Goal: Transaction & Acquisition: Book appointment/travel/reservation

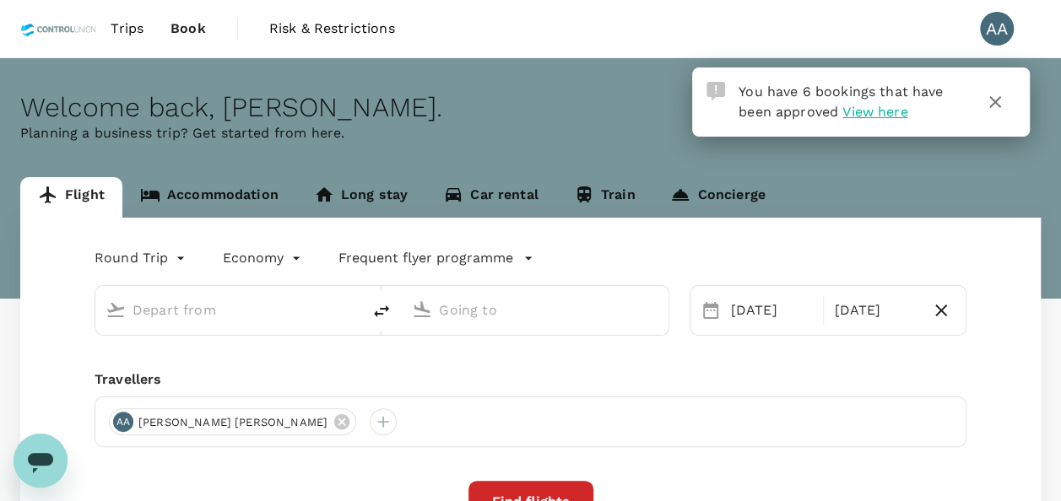
type input "[GEOGRAPHIC_DATA], [GEOGRAPHIC_DATA] (any)"
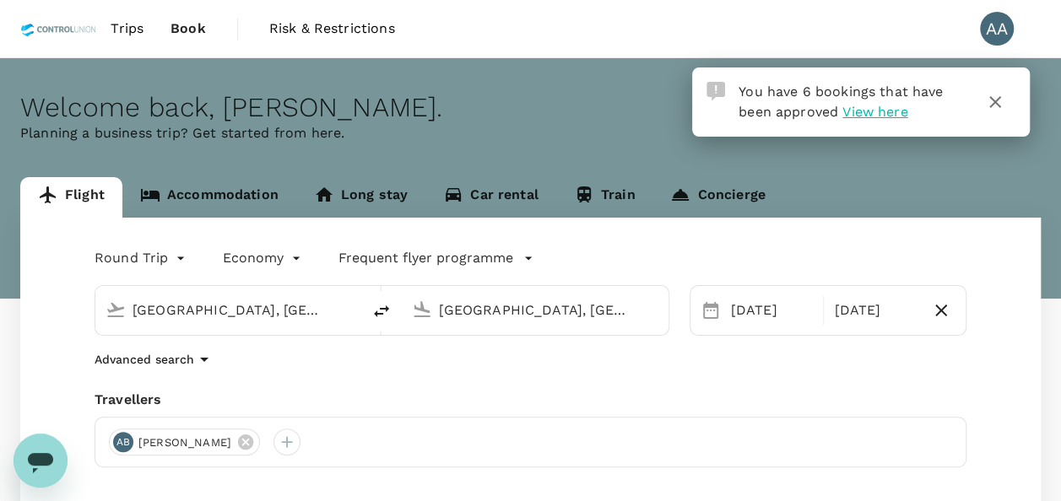
click at [876, 114] on span "View here" at bounding box center [874, 112] width 65 height 16
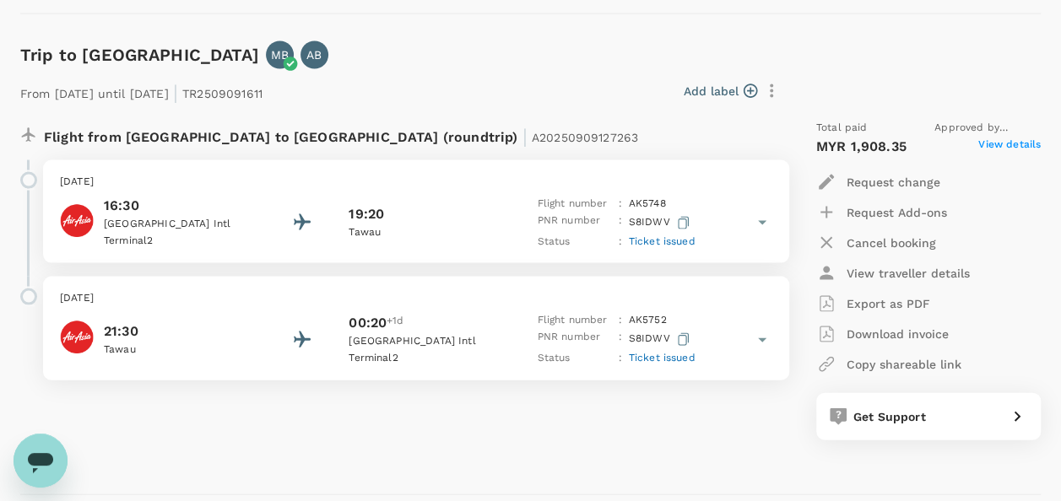
scroll to position [1688, 0]
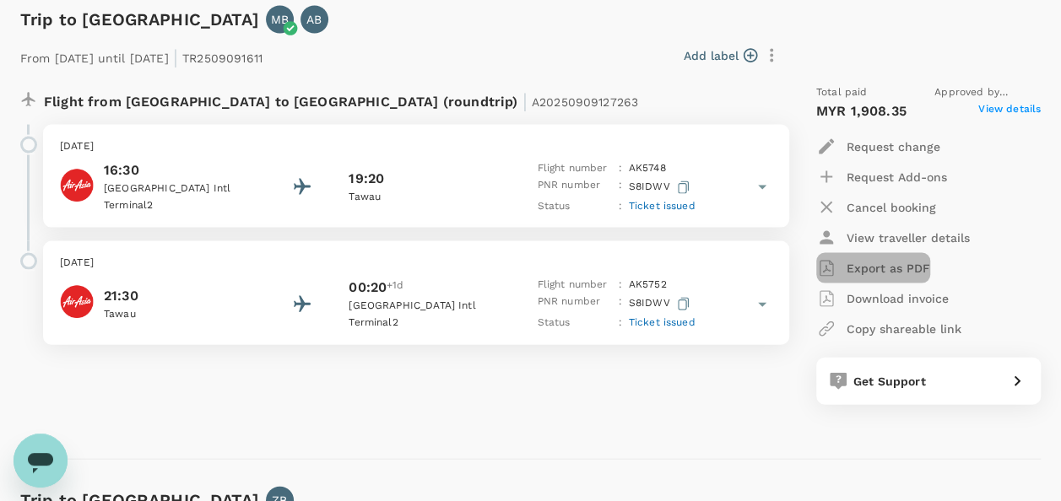
click at [909, 264] on p "Export as PDF" at bounding box center [888, 268] width 84 height 17
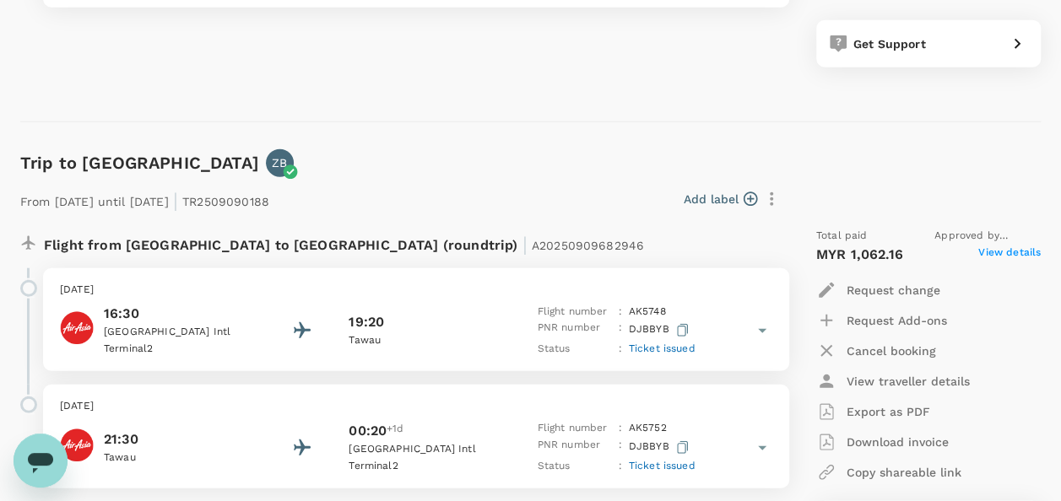
scroll to position [2110, 0]
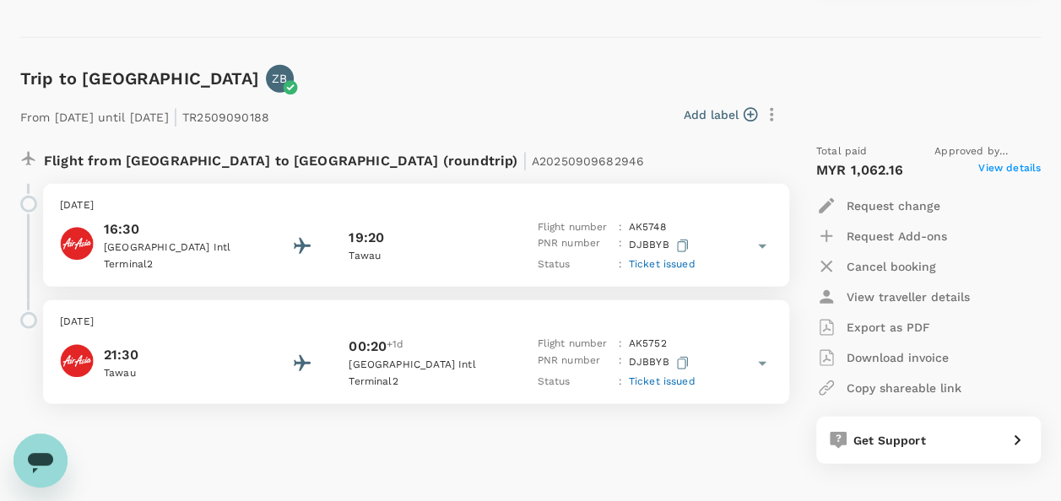
click at [889, 324] on p "Export as PDF" at bounding box center [888, 327] width 84 height 17
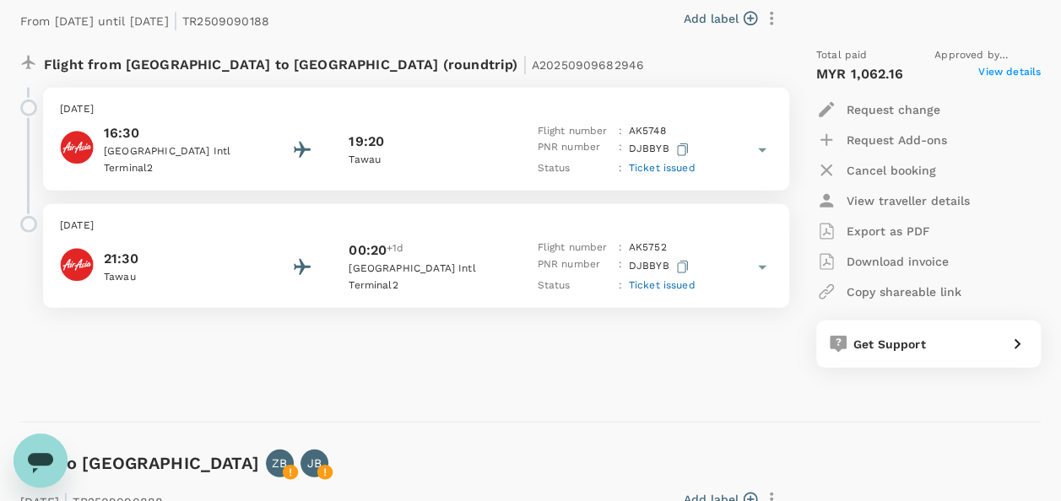
scroll to position [2447, 0]
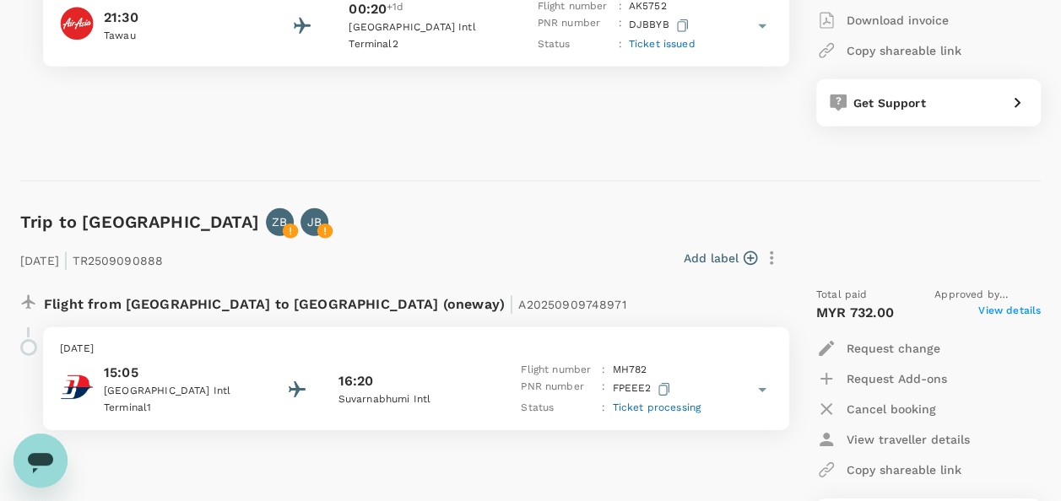
click at [500, 251] on div "Add label" at bounding box center [478, 258] width 616 height 29
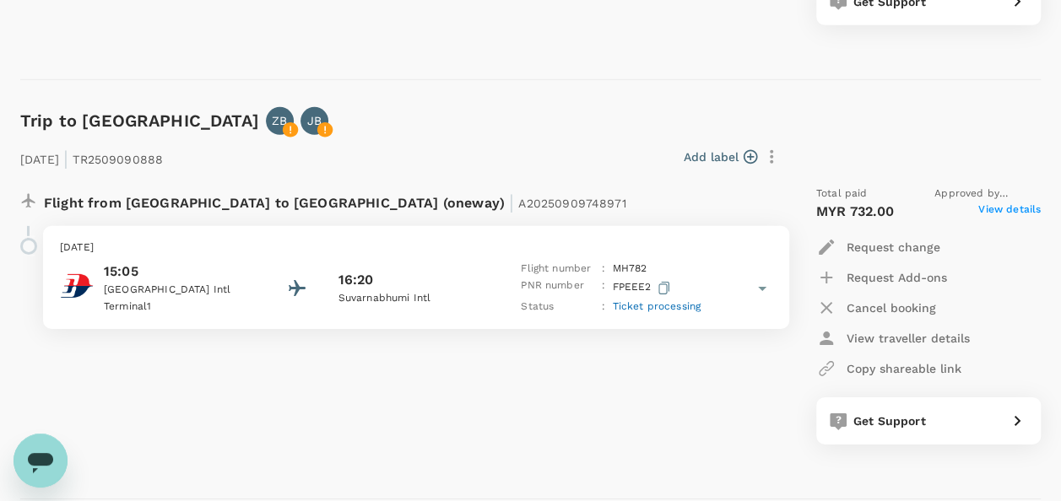
scroll to position [2616, 0]
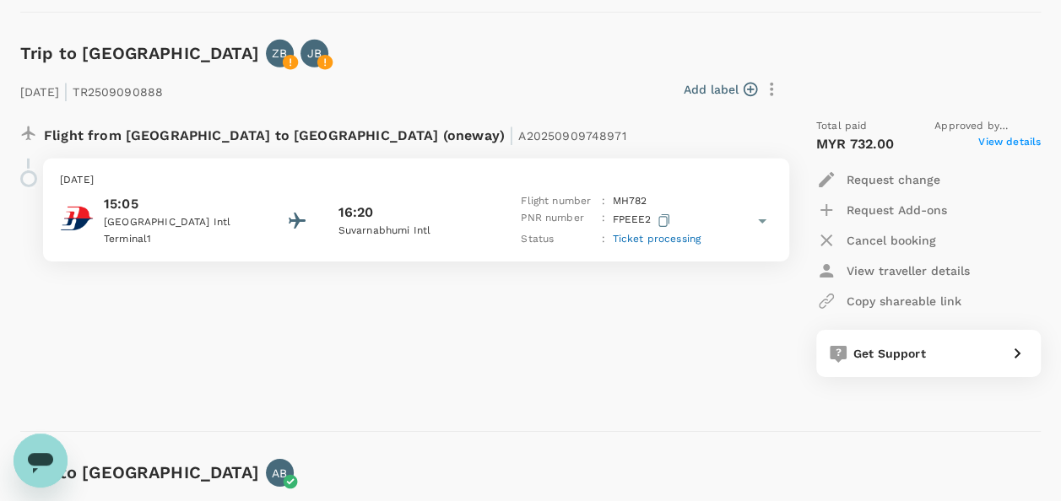
click at [996, 145] on span "View details" at bounding box center [1009, 144] width 62 height 20
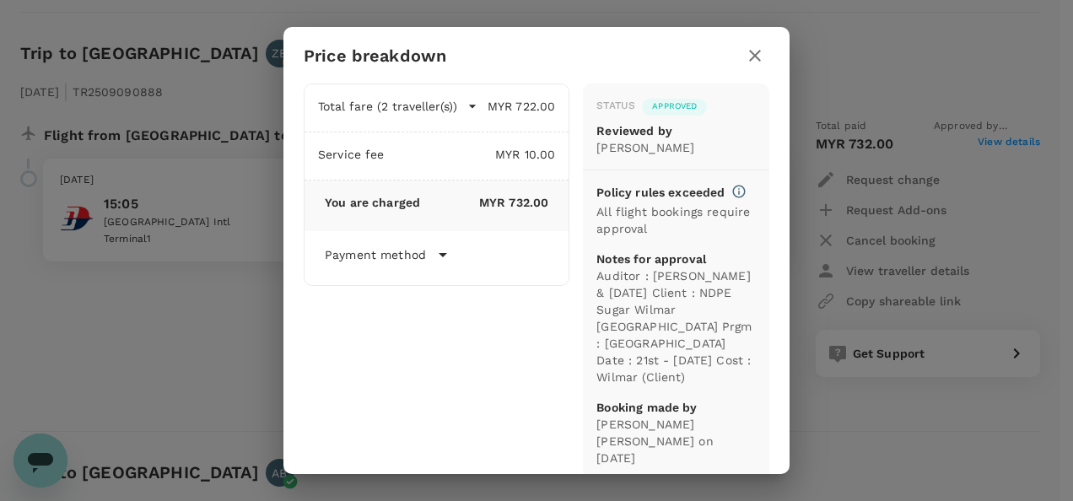
click at [678, 112] on span "Approved" at bounding box center [674, 106] width 65 height 12
click at [251, 317] on div "Price breakdown Total fare (2 traveller(s)) MYR 722.00 Air fare MYR 722.00 Bagg…" at bounding box center [536, 250] width 1073 height 501
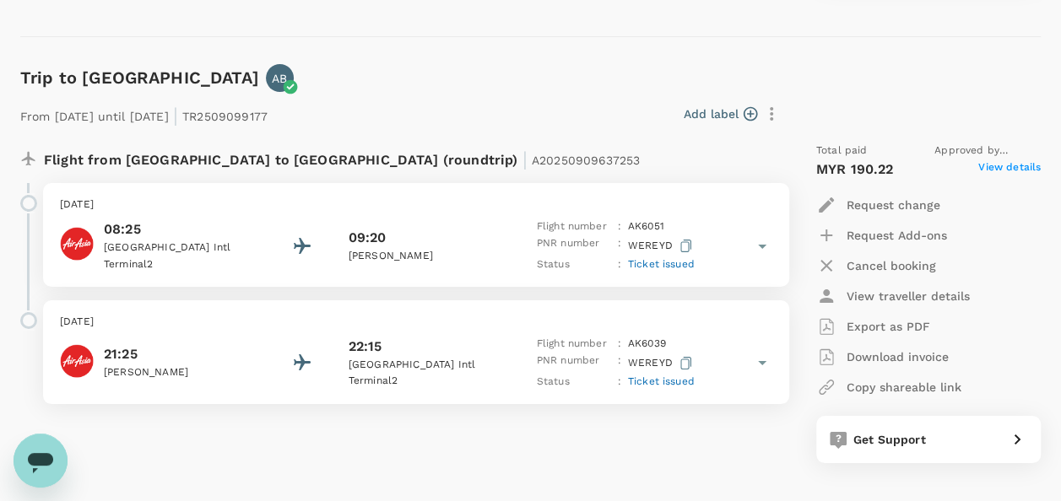
scroll to position [3038, 0]
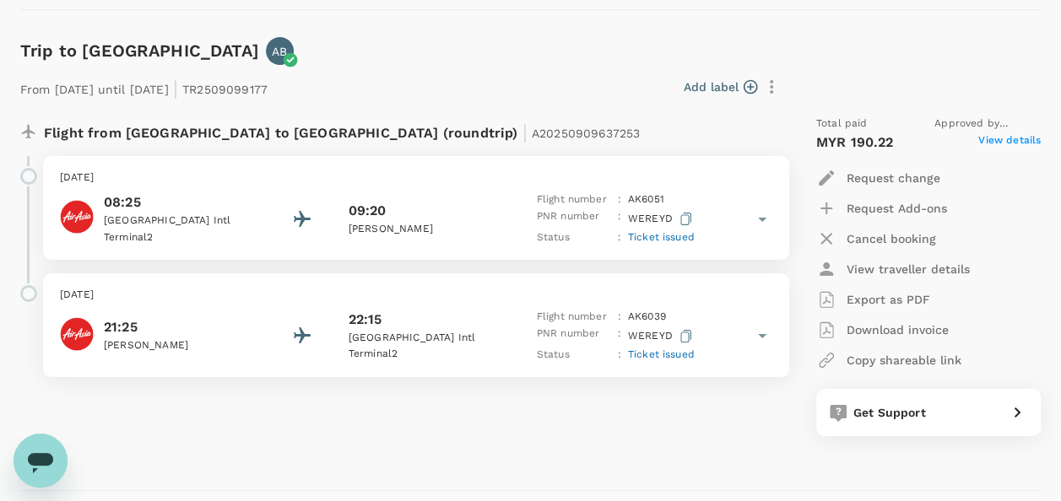
click at [905, 291] on p "Export as PDF" at bounding box center [888, 299] width 84 height 17
click at [646, 383] on div "[DATE] 21:25 Sultan Ismail Intl 22:15 [GEOGRAPHIC_DATA] 2 Flight number : AK 60…" at bounding box center [409, 331] width 759 height 117
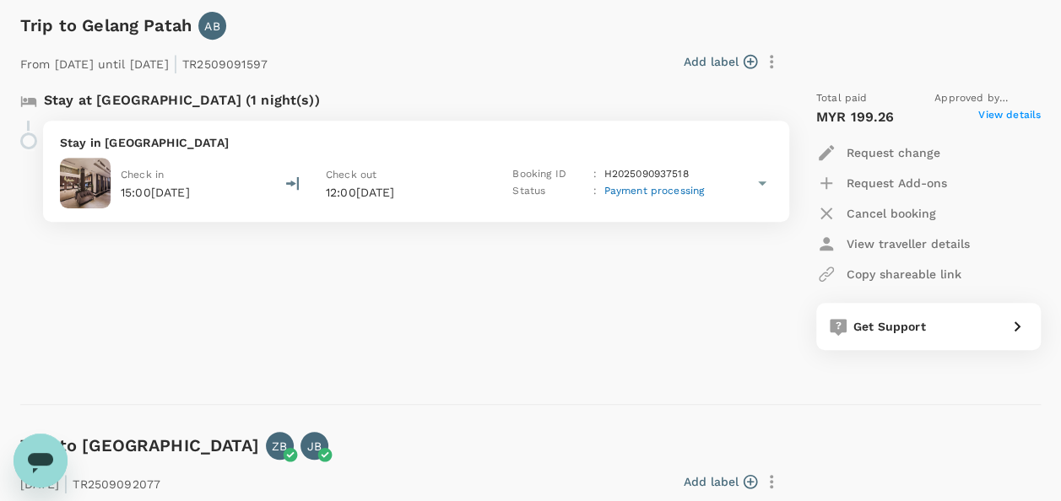
scroll to position [3797, 0]
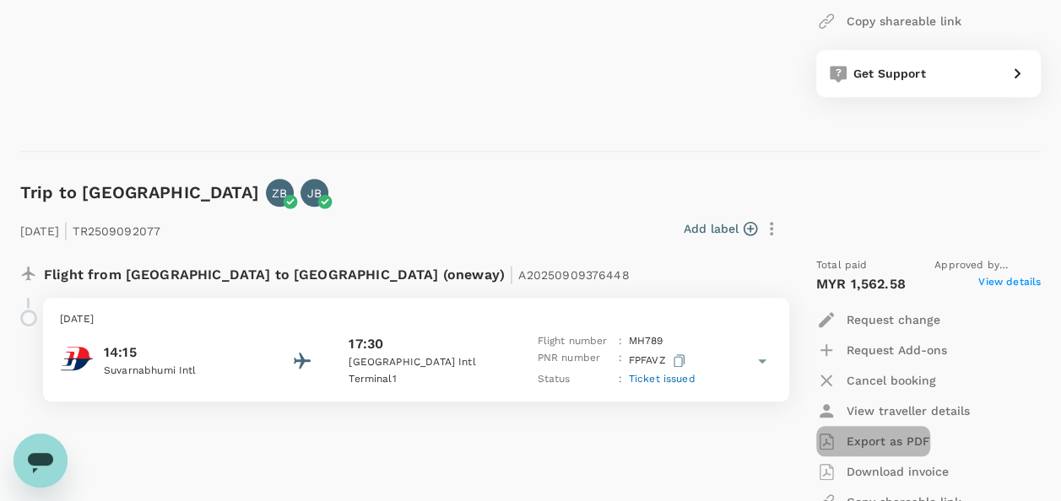
click at [872, 441] on p "Export as PDF" at bounding box center [888, 441] width 84 height 17
click at [522, 208] on div "Add label" at bounding box center [472, 225] width 625 height 35
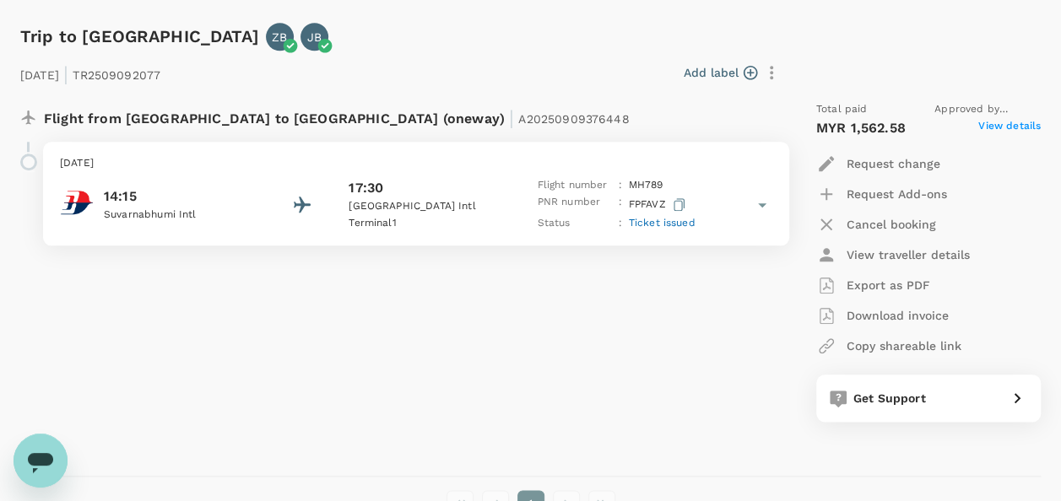
scroll to position [3966, 0]
